Goal: Task Accomplishment & Management: Use online tool/utility

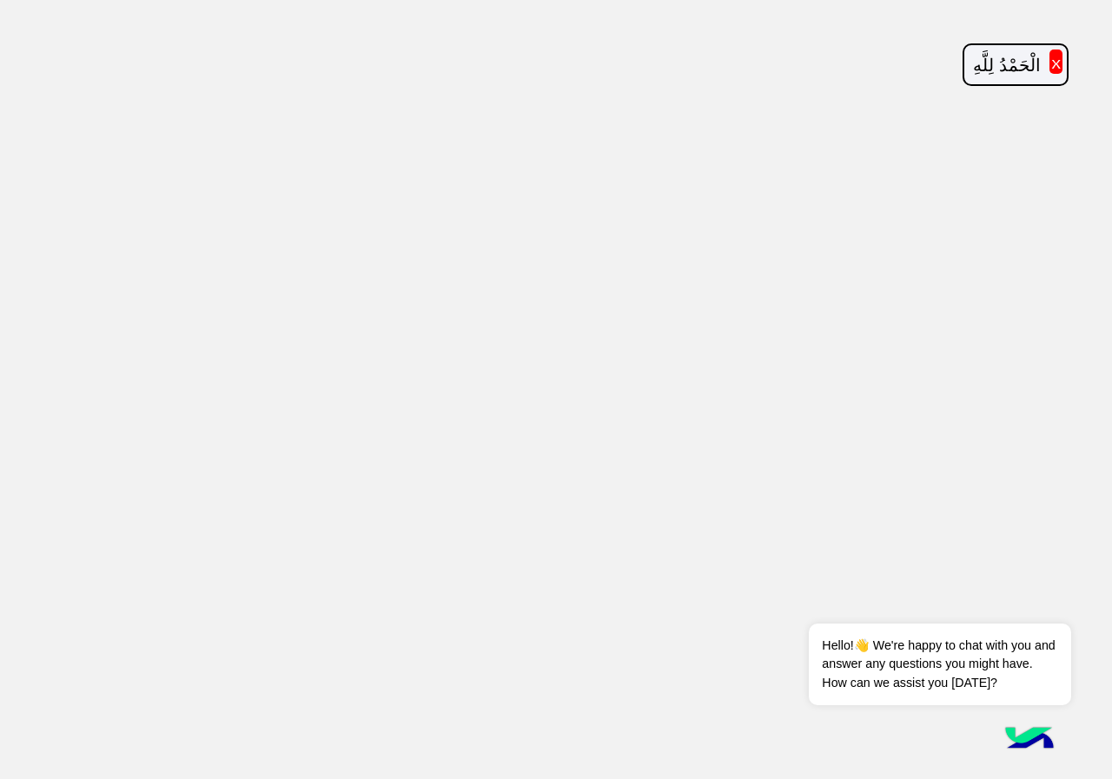
click at [1054, 50] on button "x" at bounding box center [1056, 62] width 13 height 24
drag, startPoint x: 95, startPoint y: 7, endPoint x: 170, endPoint y: -8, distance: 77.0
click at [170, 0] on html "Dismiss ✕ Hello!👋 We're happy to chat with you and answer any questions you mig…" at bounding box center [556, 389] width 1112 height 779
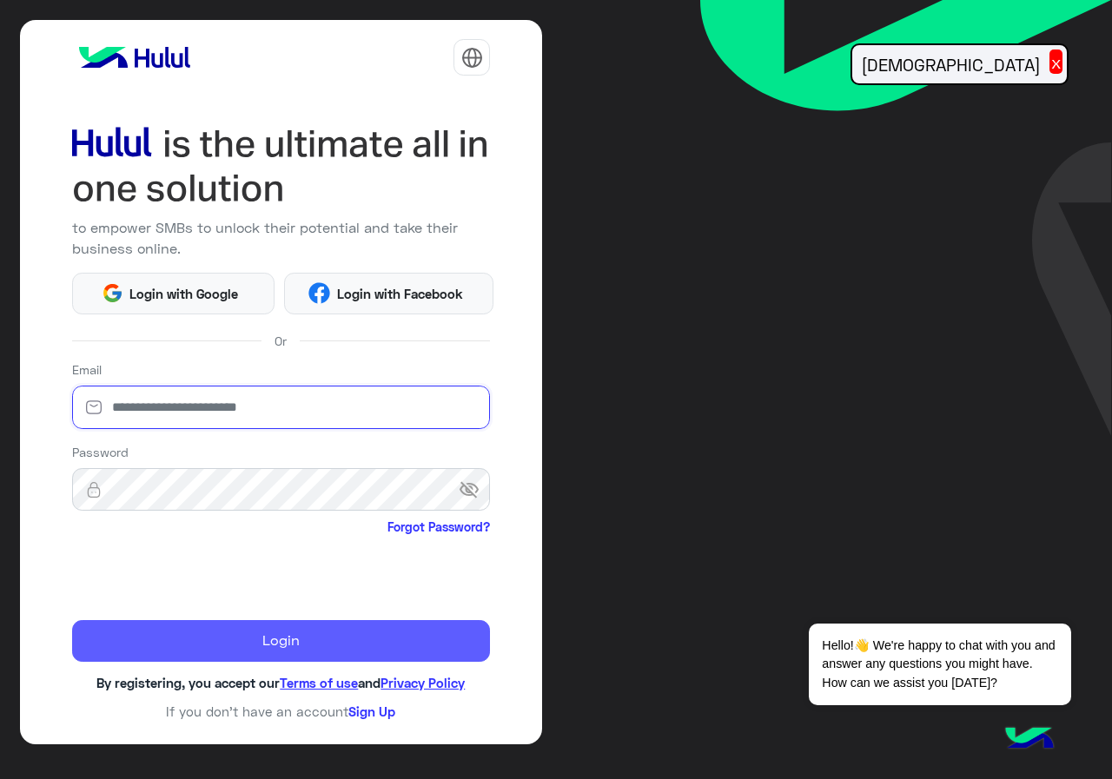
type input "**********"
click at [204, 653] on button "Login" at bounding box center [281, 641] width 419 height 42
click at [208, 659] on button "Login" at bounding box center [281, 641] width 419 height 42
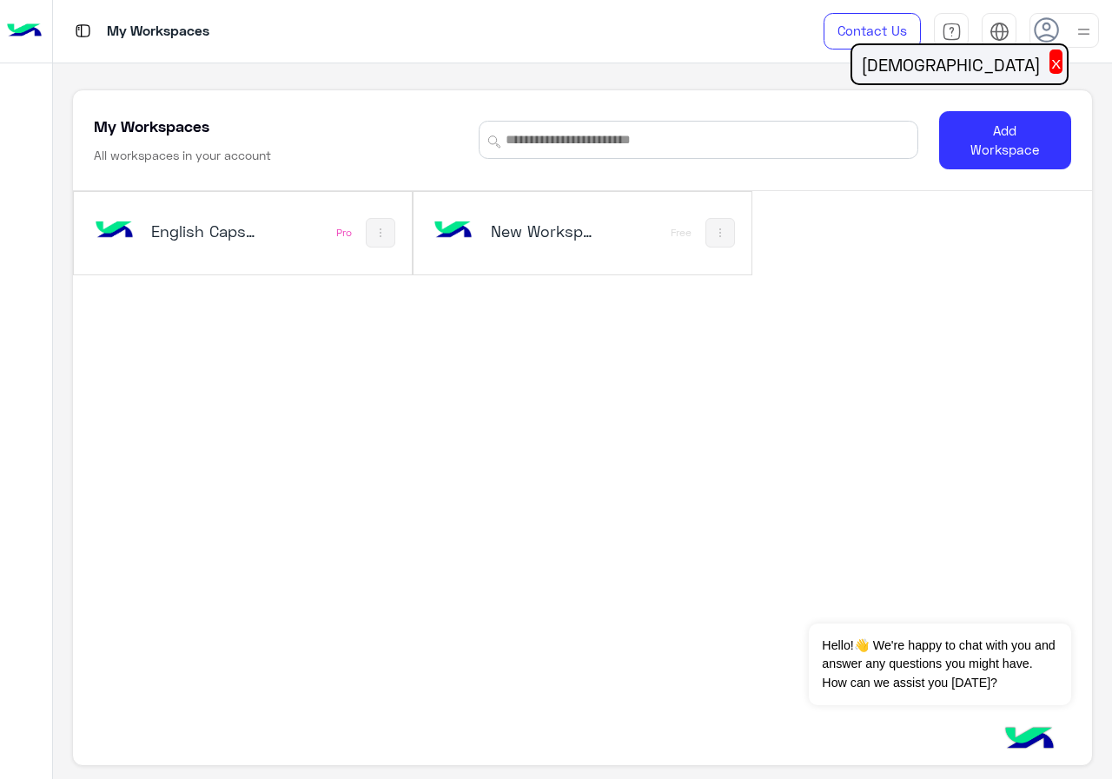
click at [209, 245] on div "English Capsules" at bounding box center [181, 233] width 183 height 50
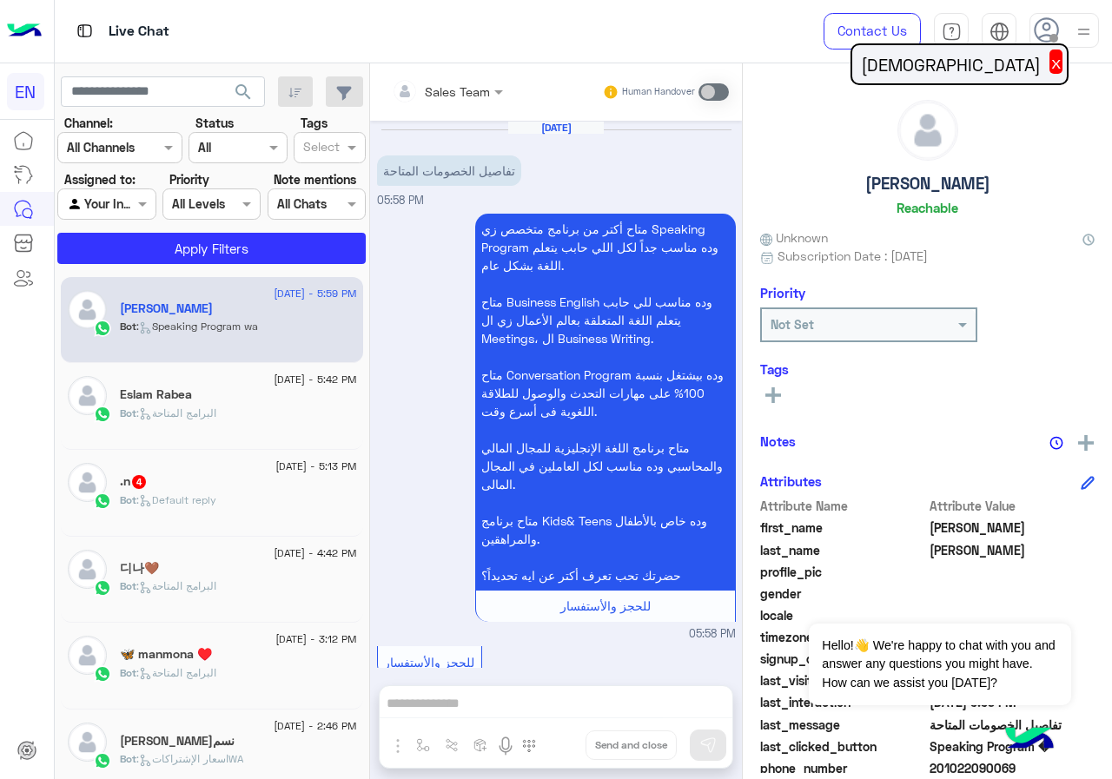
scroll to position [1025, 0]
